Goal: Find specific page/section: Find specific page/section

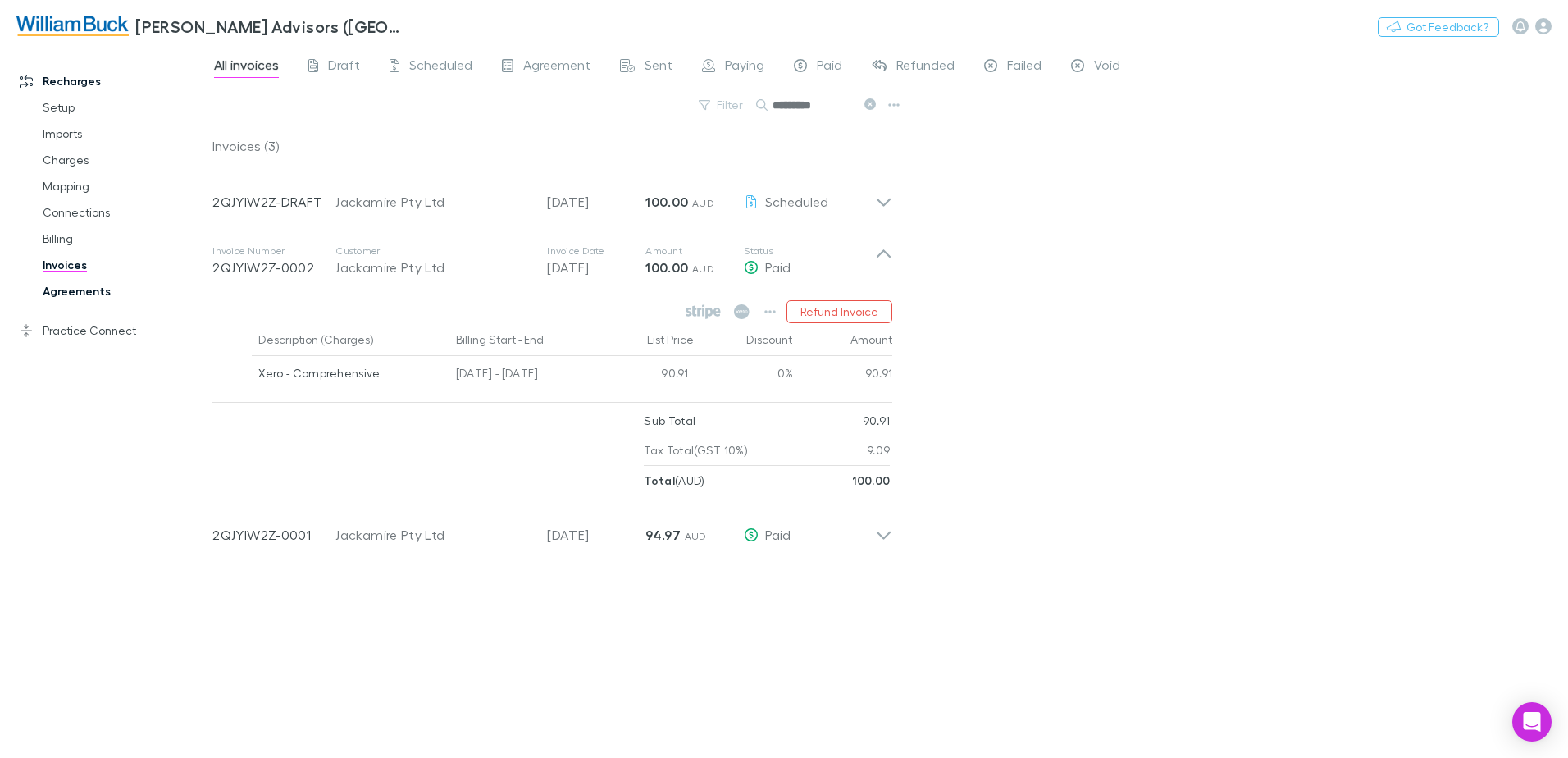
click at [80, 296] on link "Agreements" at bounding box center [124, 291] width 195 height 27
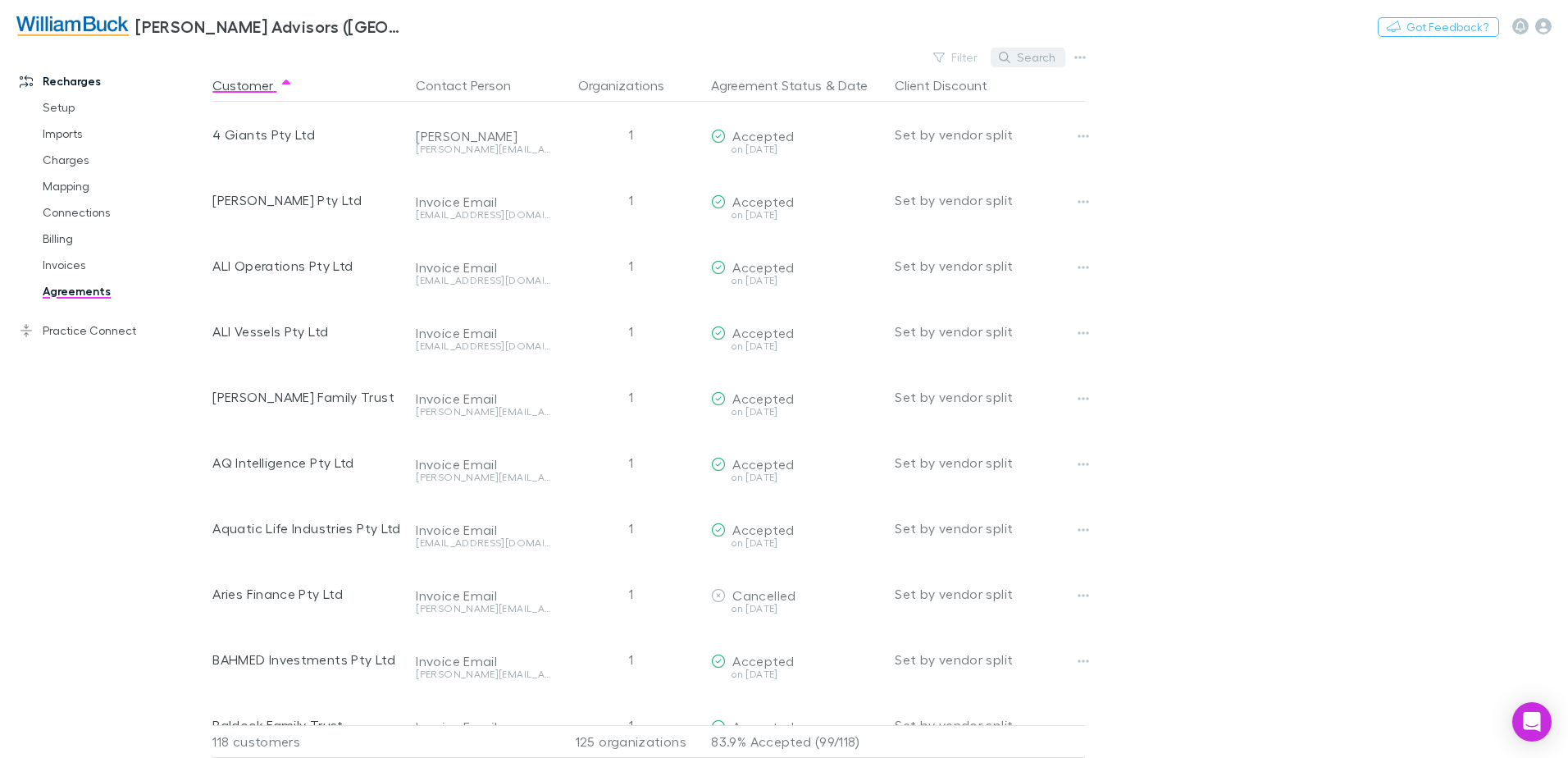
click at [1034, 59] on button "Search" at bounding box center [1028, 58] width 75 height 20
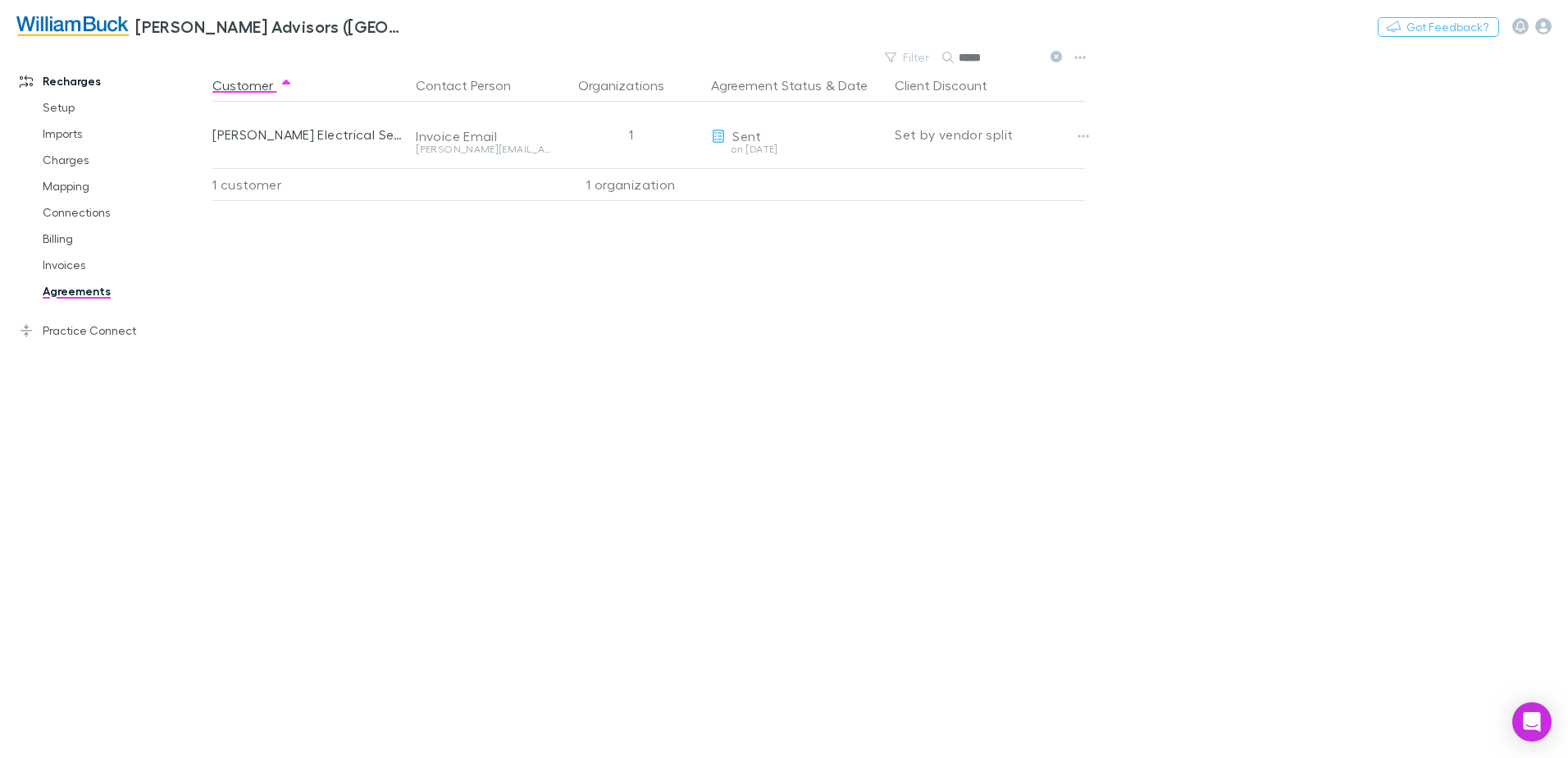
type input "*****"
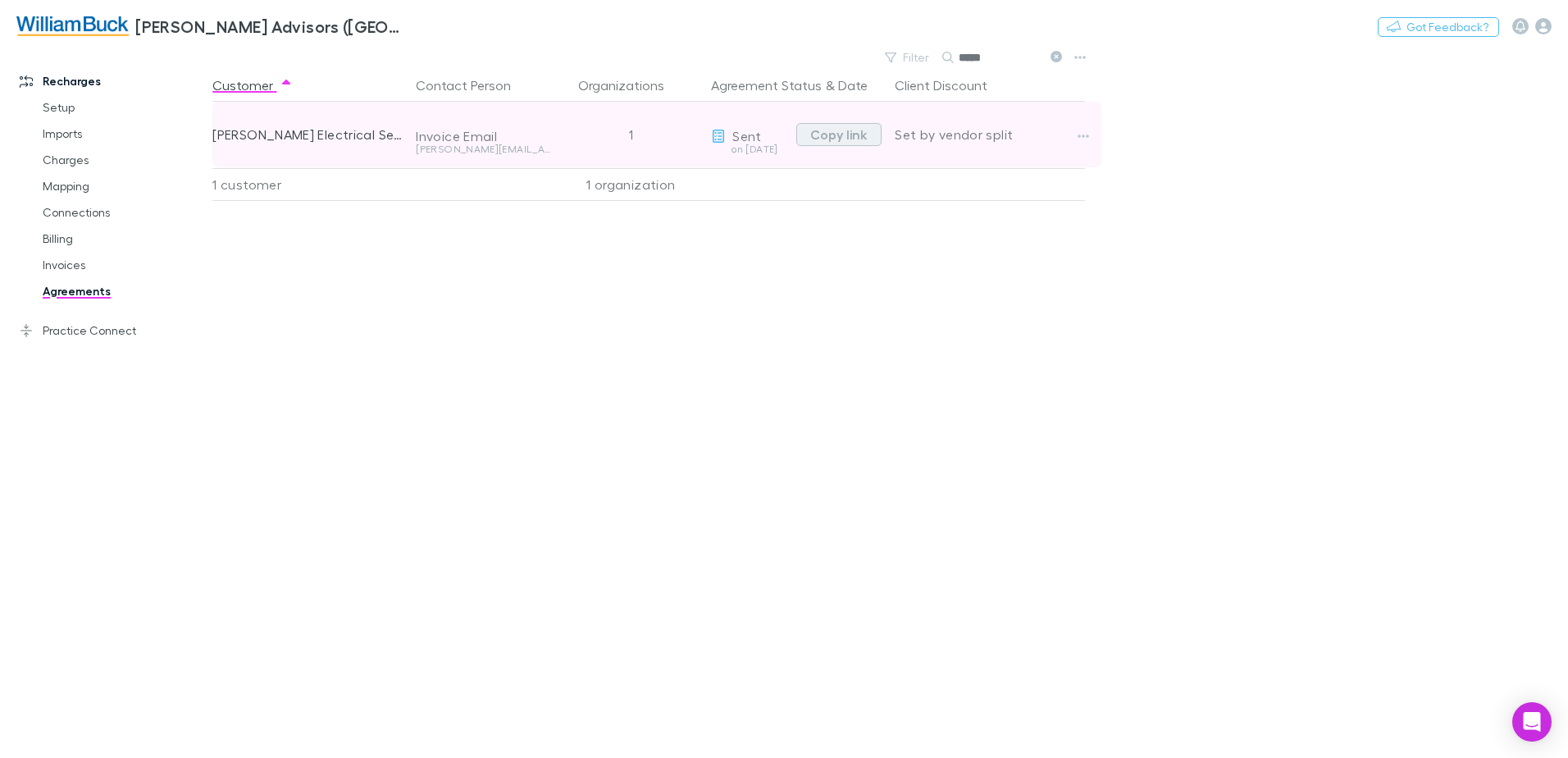
click at [856, 135] on button "Copy link" at bounding box center [839, 135] width 85 height 23
